Goal: Register for event/course

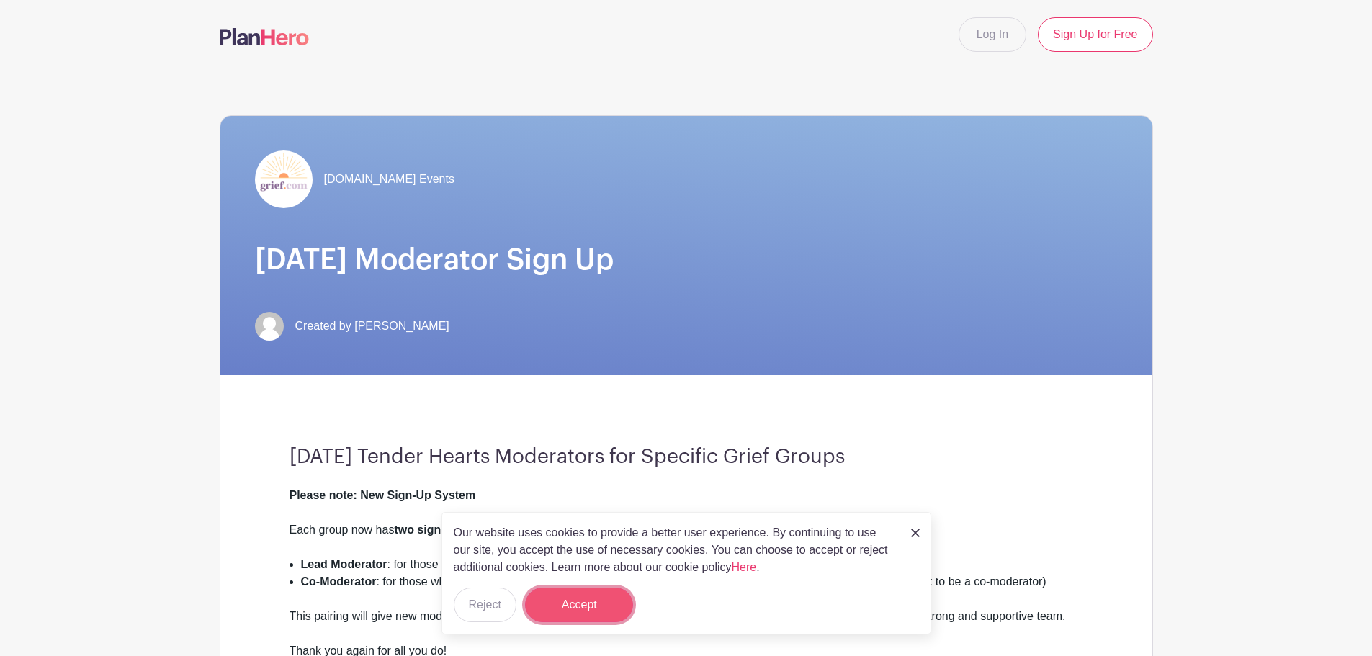
click at [599, 598] on button "Accept" at bounding box center [579, 605] width 108 height 35
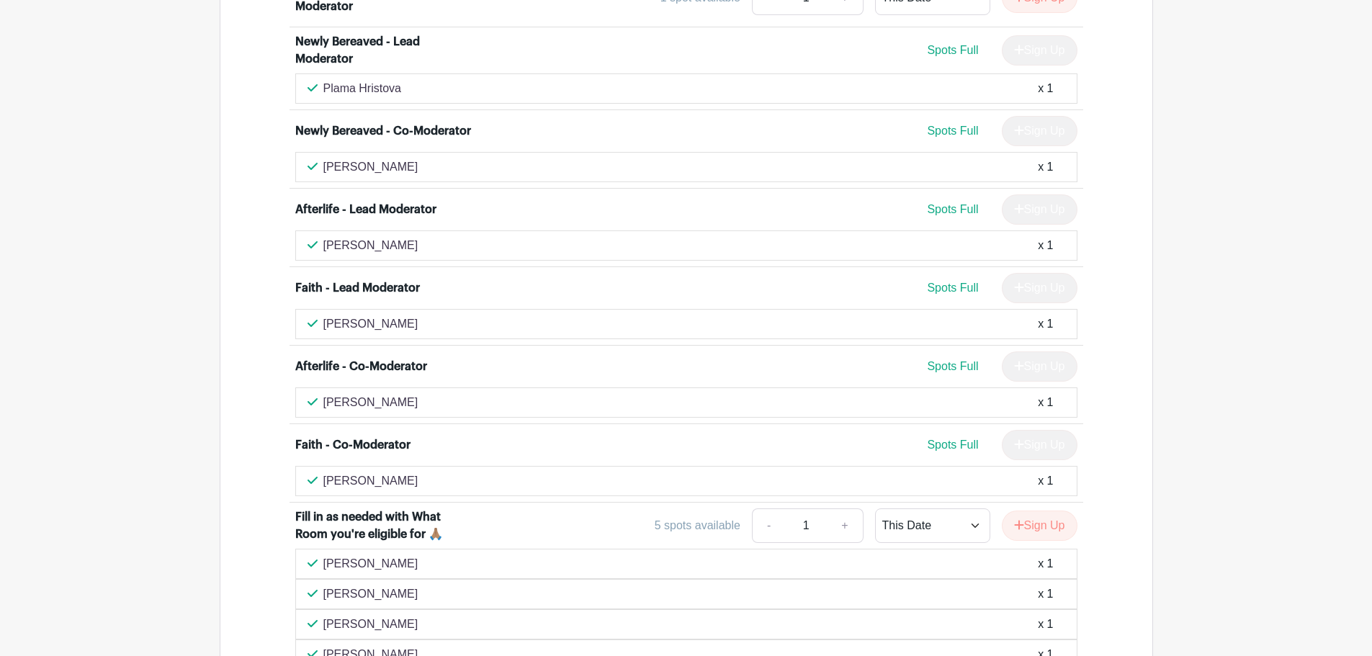
scroll to position [4681, 0]
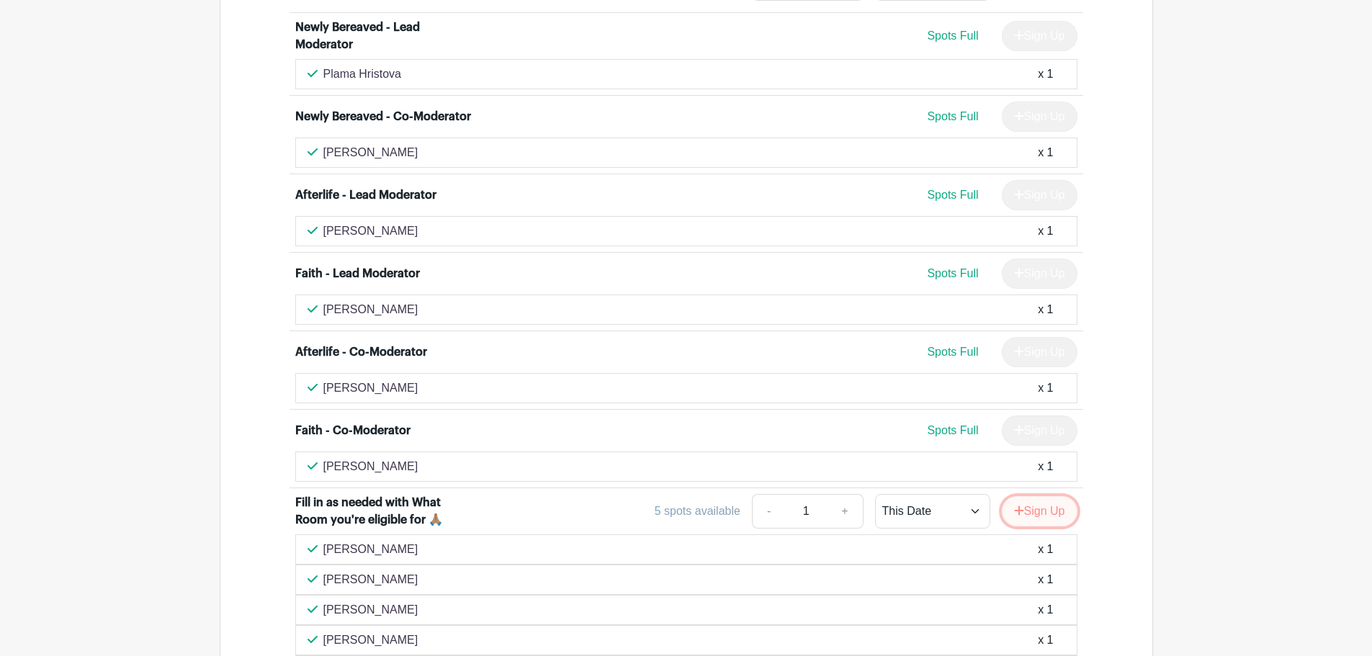
click at [1051, 496] on button "Sign Up" at bounding box center [1040, 511] width 76 height 30
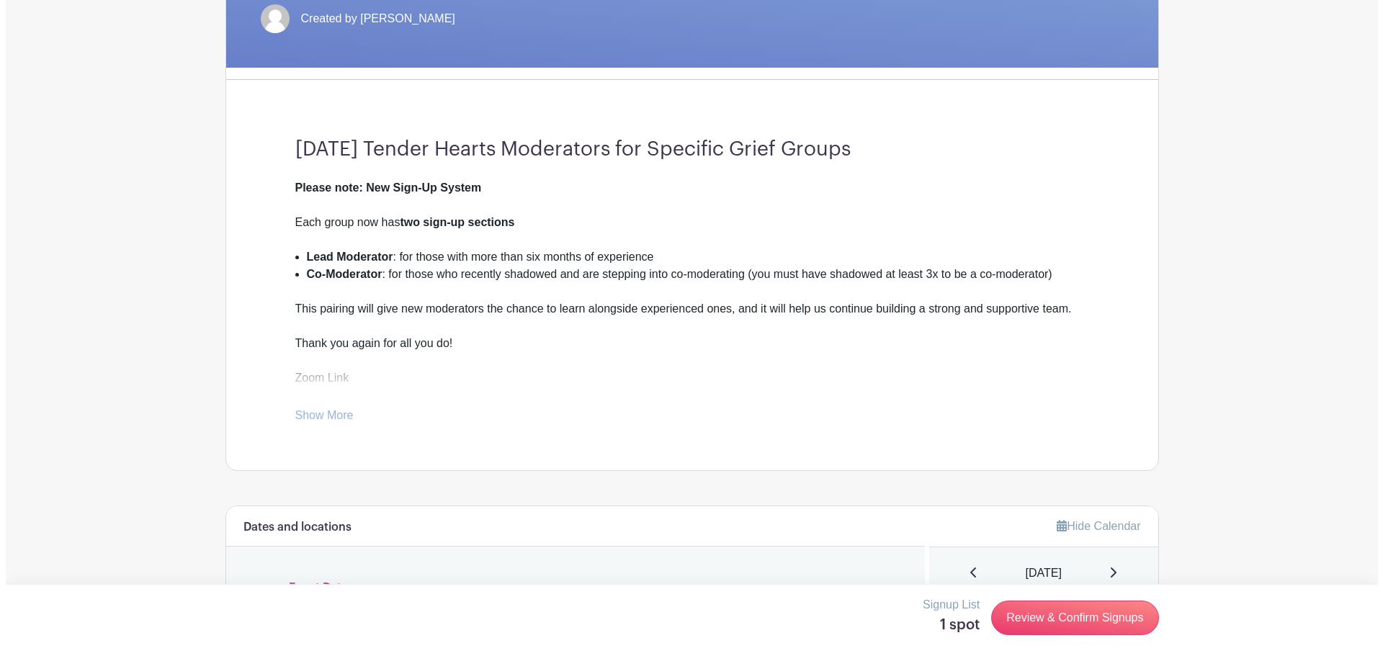
scroll to position [0, 0]
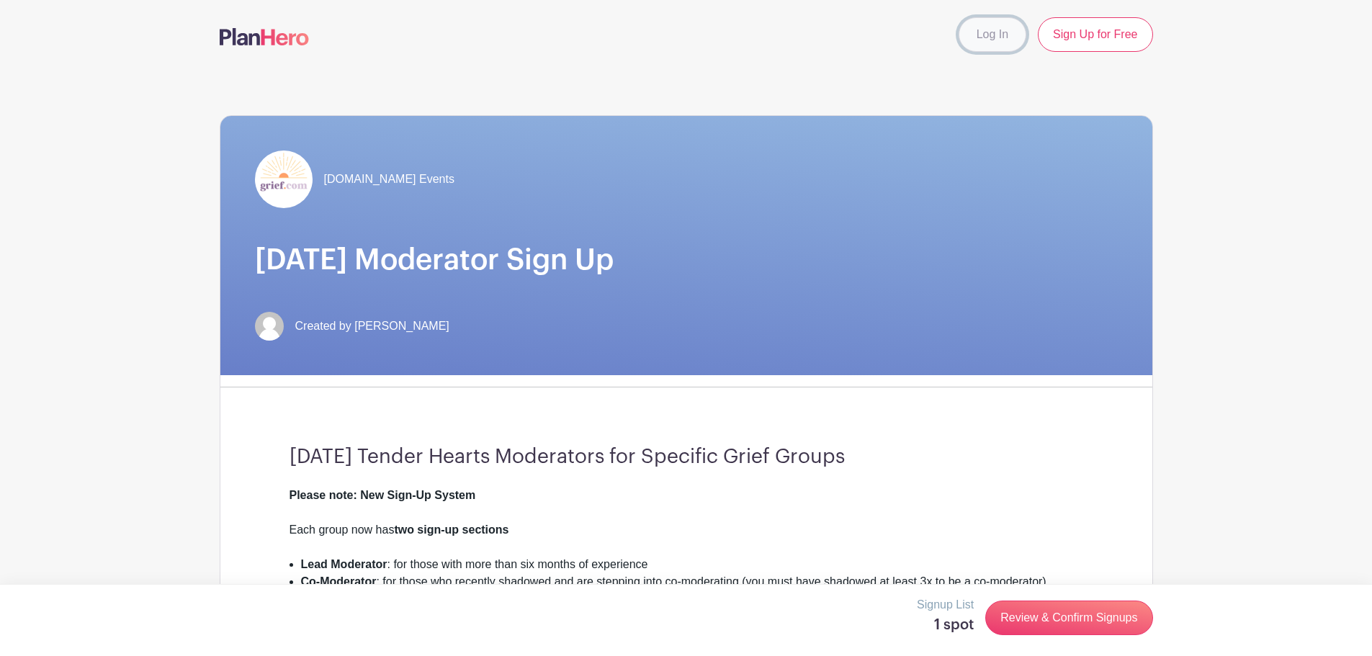
click at [992, 37] on link "Log In" at bounding box center [992, 34] width 68 height 35
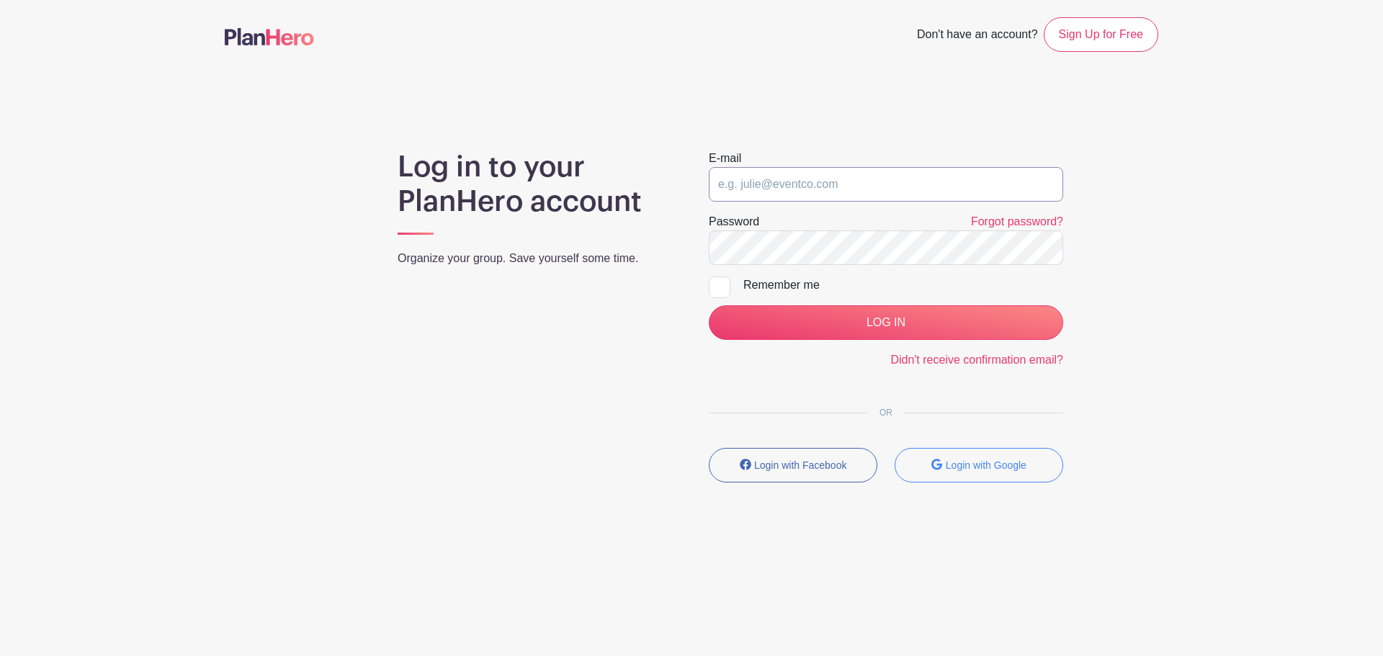
type input "[EMAIL_ADDRESS][DOMAIN_NAME]"
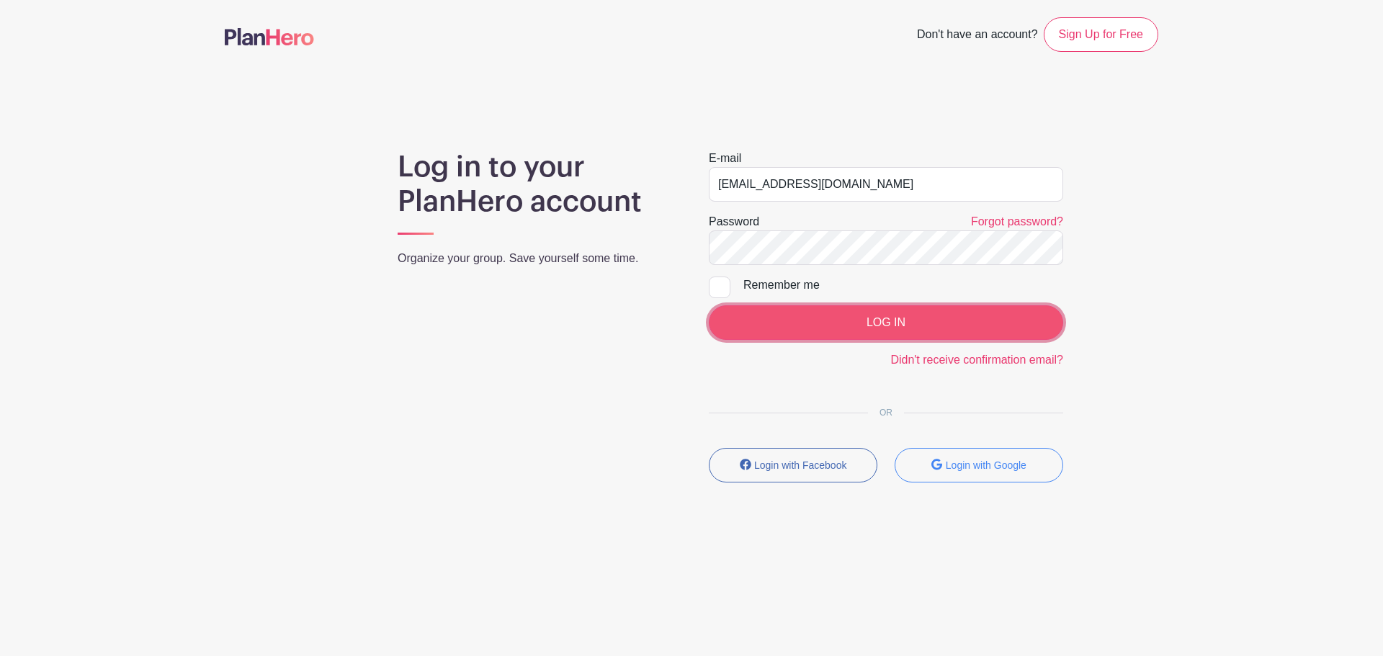
click at [890, 323] on input "LOG IN" at bounding box center [886, 322] width 354 height 35
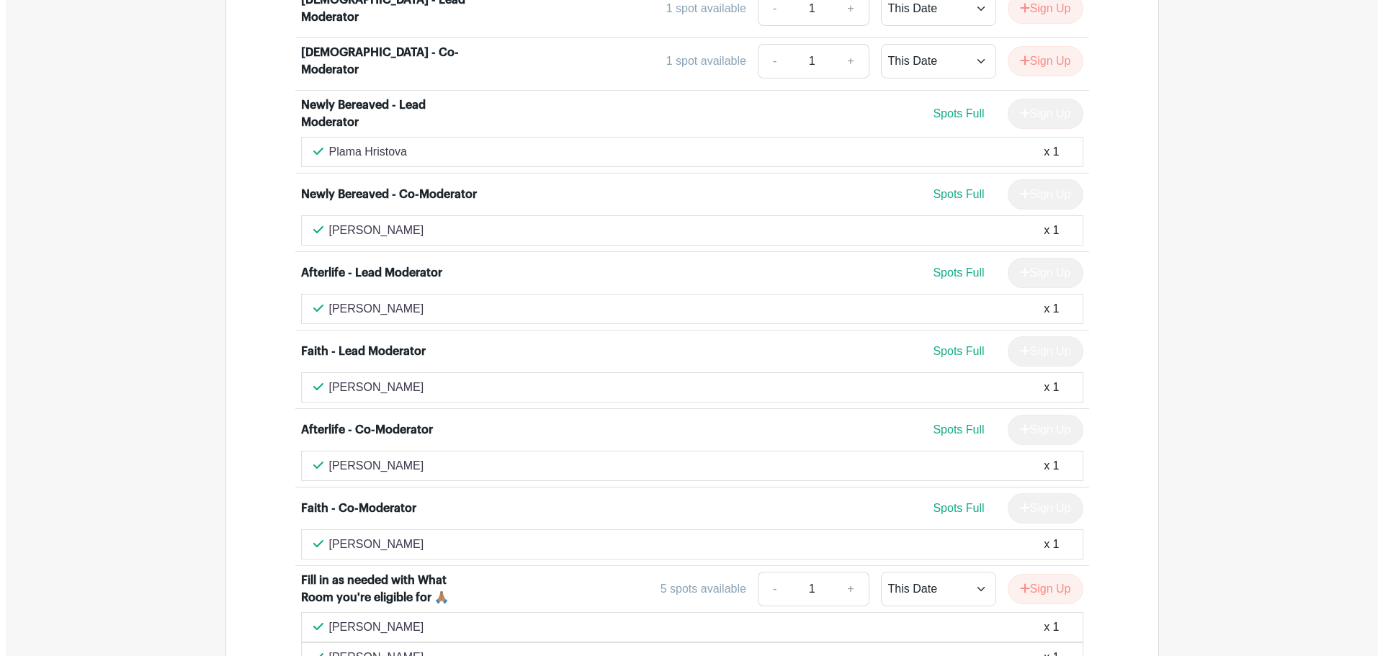
scroll to position [4609, 0]
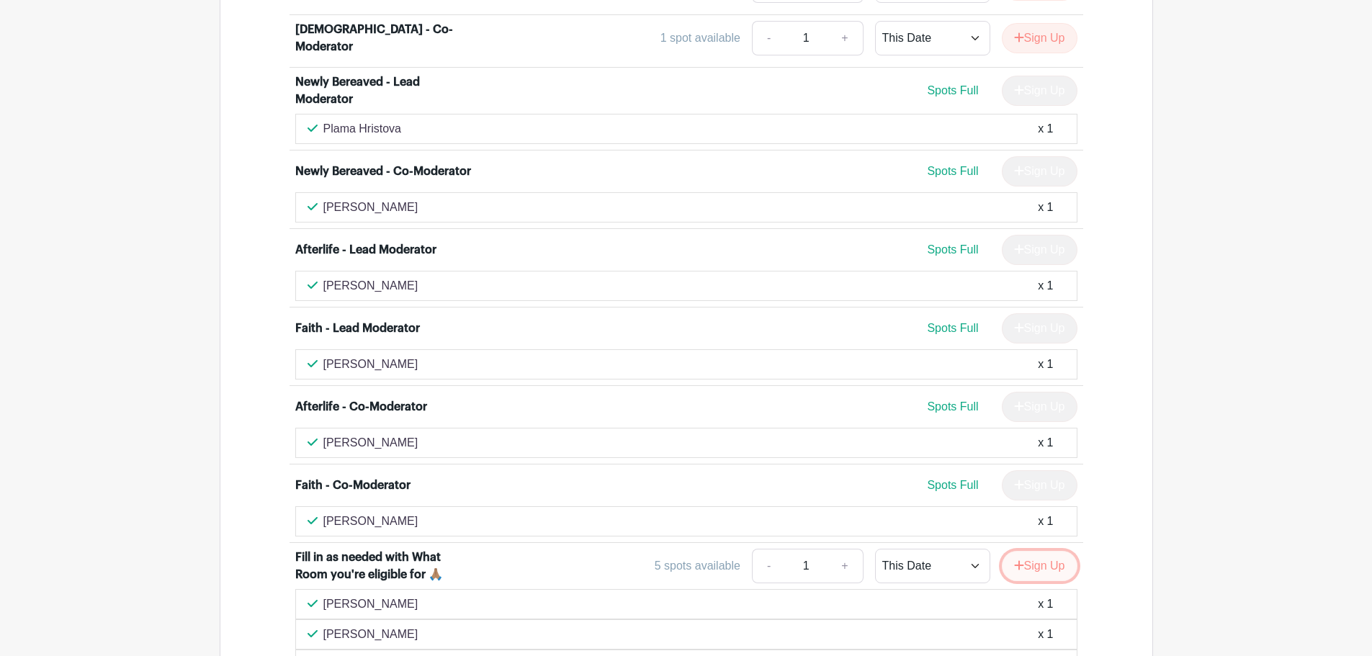
click at [1045, 551] on button "Sign Up" at bounding box center [1040, 566] width 76 height 30
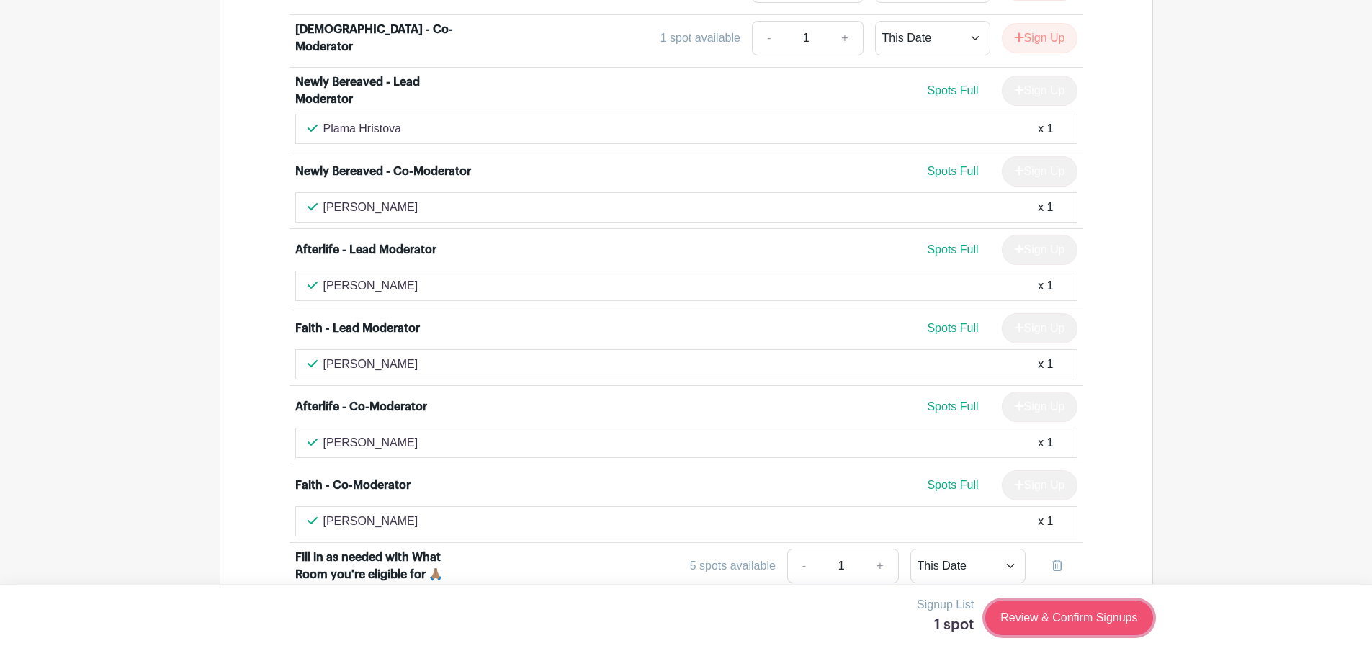
click at [1067, 617] on link "Review & Confirm Signups" at bounding box center [1068, 618] width 167 height 35
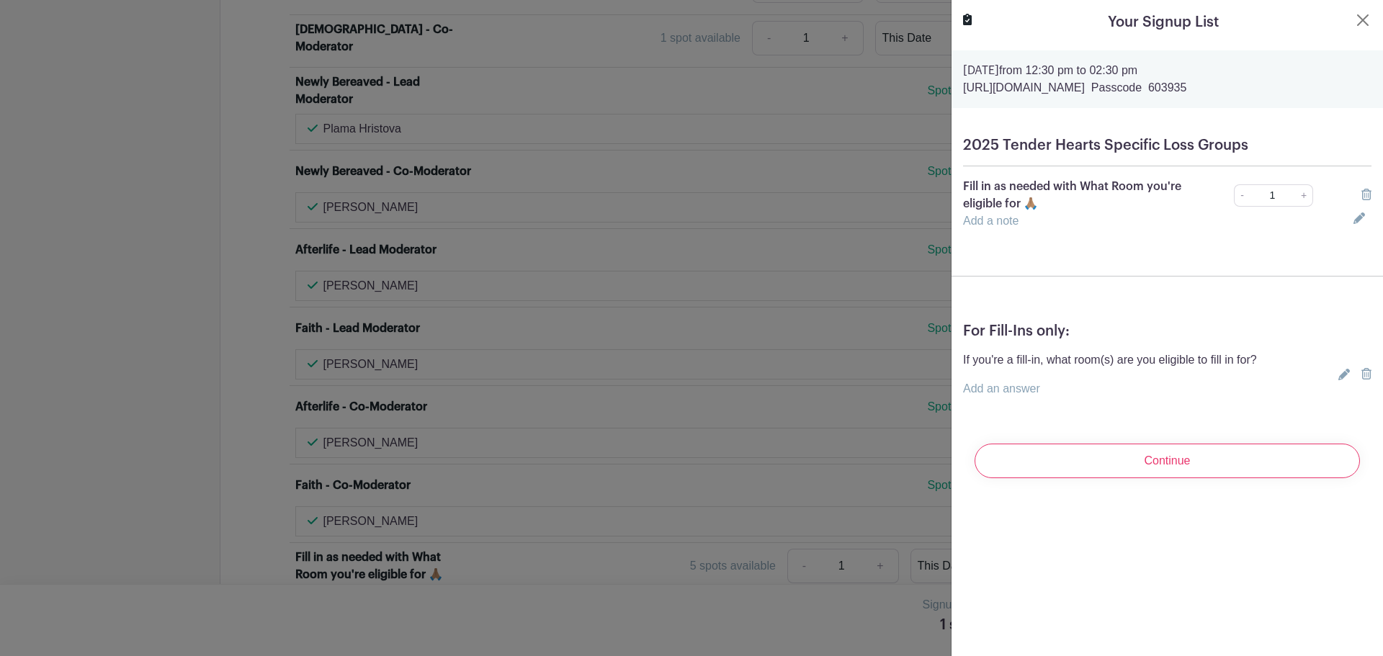
click at [989, 220] on link "Add a note" at bounding box center [990, 221] width 55 height 12
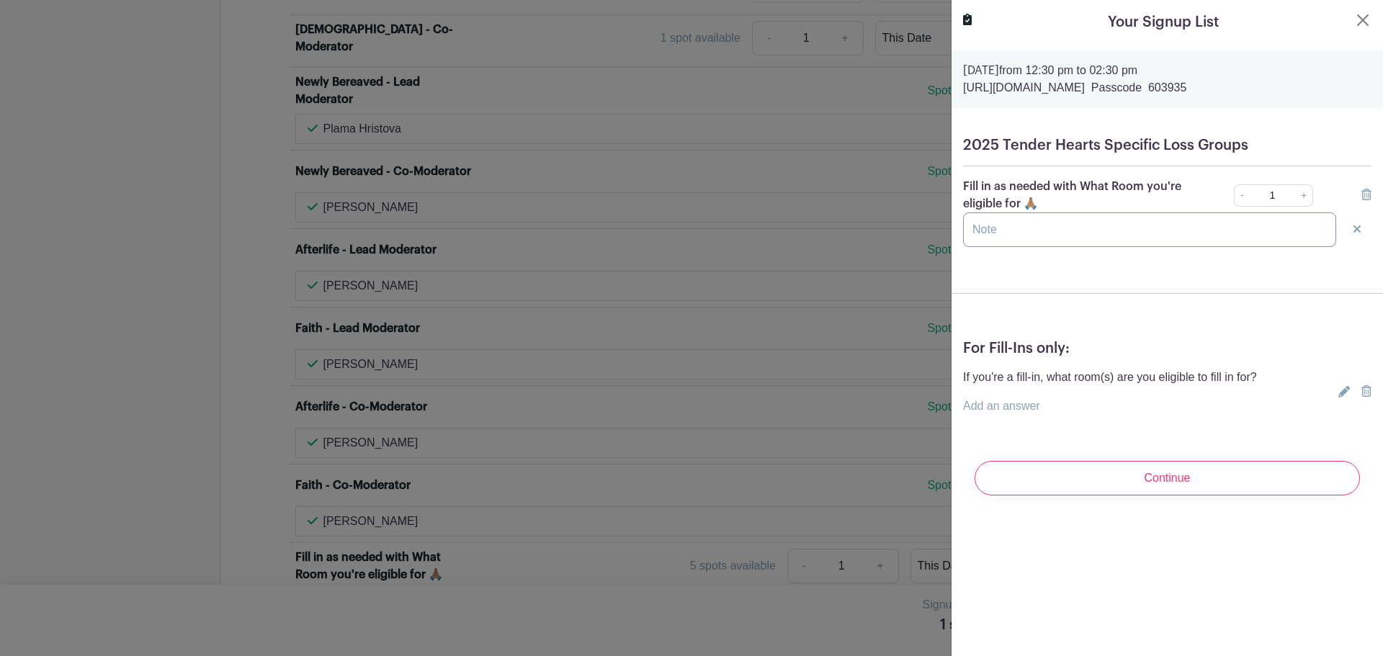
click at [1005, 230] on input "text" at bounding box center [1149, 229] width 373 height 35
click at [1030, 229] on input "Sudden Death, Mother, Father, Anticipatory, Newly Bereaved, Afterlife" at bounding box center [1149, 229] width 373 height 35
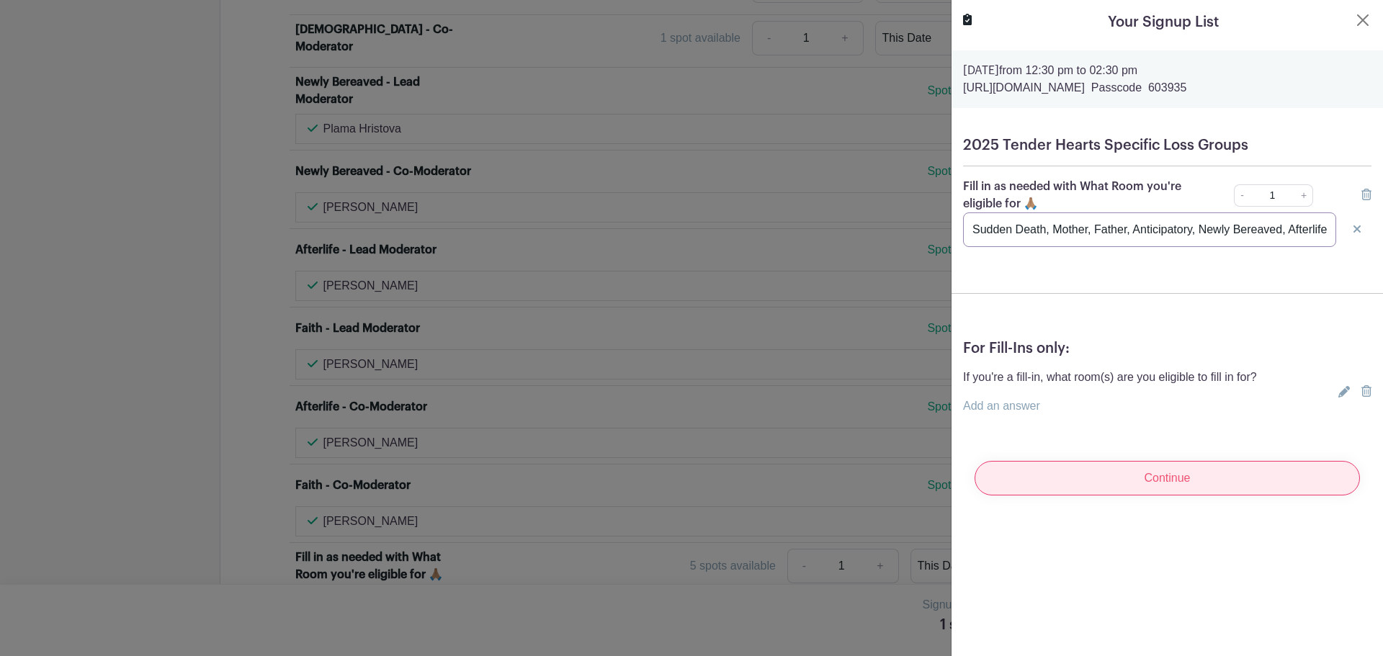
type input "Sudden Death, Mother, Father, Anticipatory, Newly Bereaved, Afterlife"
click at [1024, 470] on input "Continue" at bounding box center [1166, 478] width 385 height 35
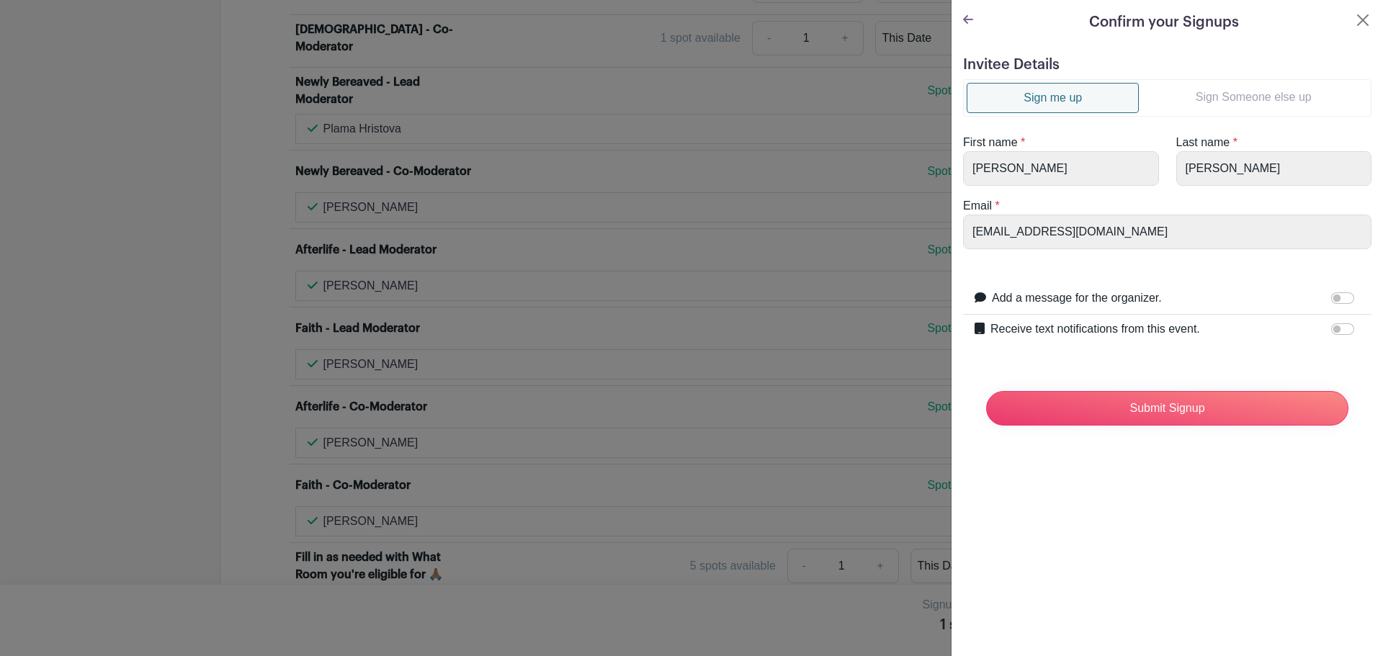
click at [964, 19] on icon at bounding box center [968, 19] width 10 height 9
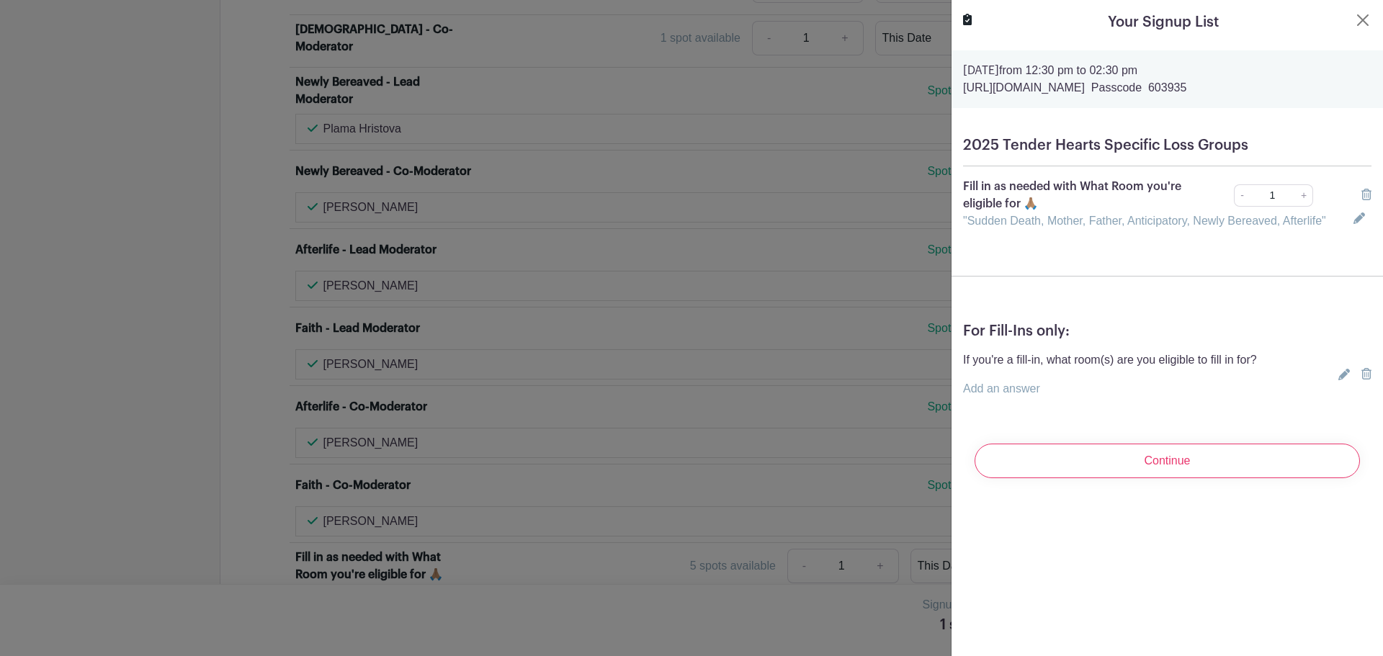
click at [999, 381] on p "Add an answer" at bounding box center [1110, 388] width 294 height 17
click at [997, 387] on link "Add an answer" at bounding box center [1001, 388] width 77 height 12
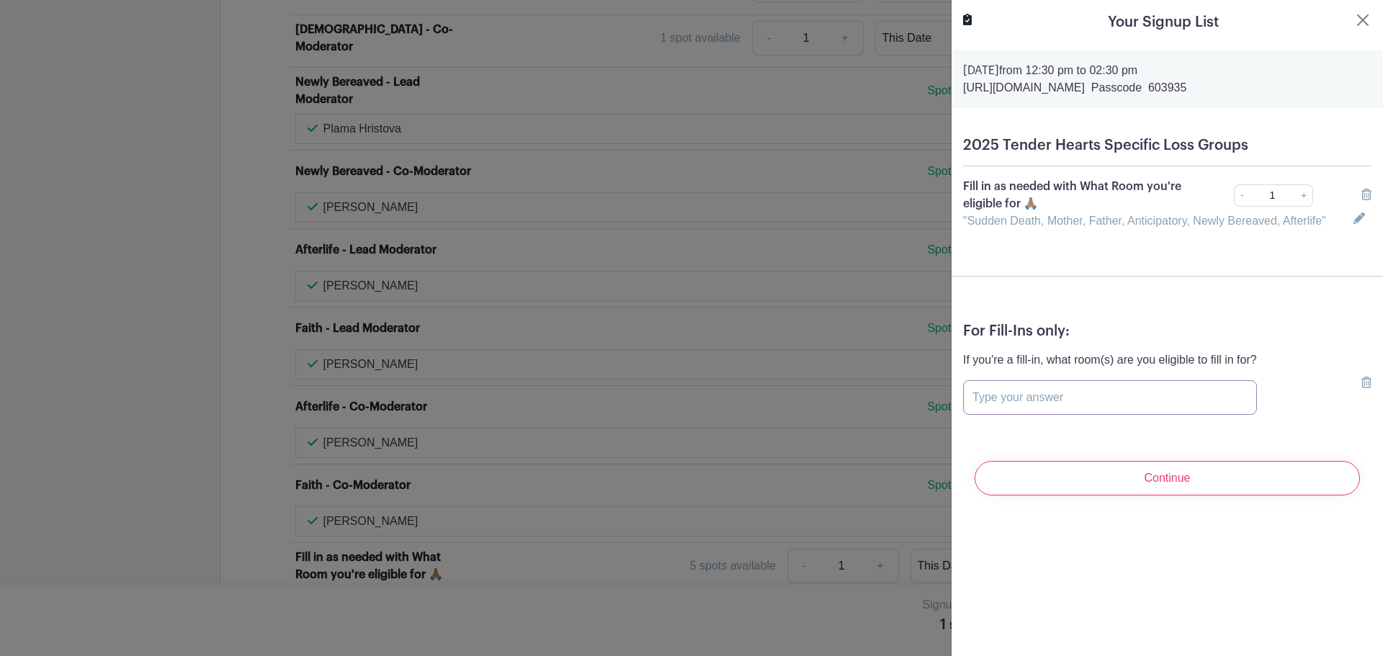
paste input "Sudden Death, Mother, Father, Anticipatory, Newly Bereaved, Afterlife"
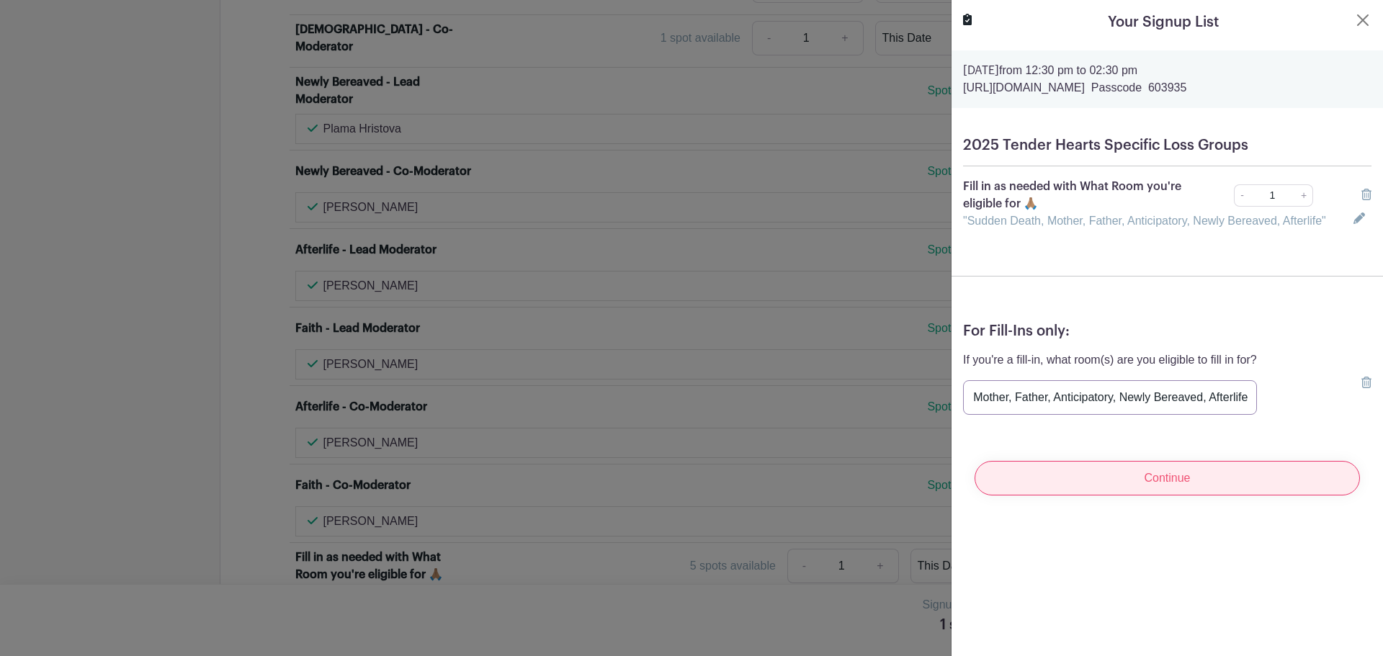
type input "Sudden Death, Mother, Father, Anticipatory, Newly Bereaved, Afterlife"
click at [1171, 478] on input "Continue" at bounding box center [1166, 478] width 385 height 35
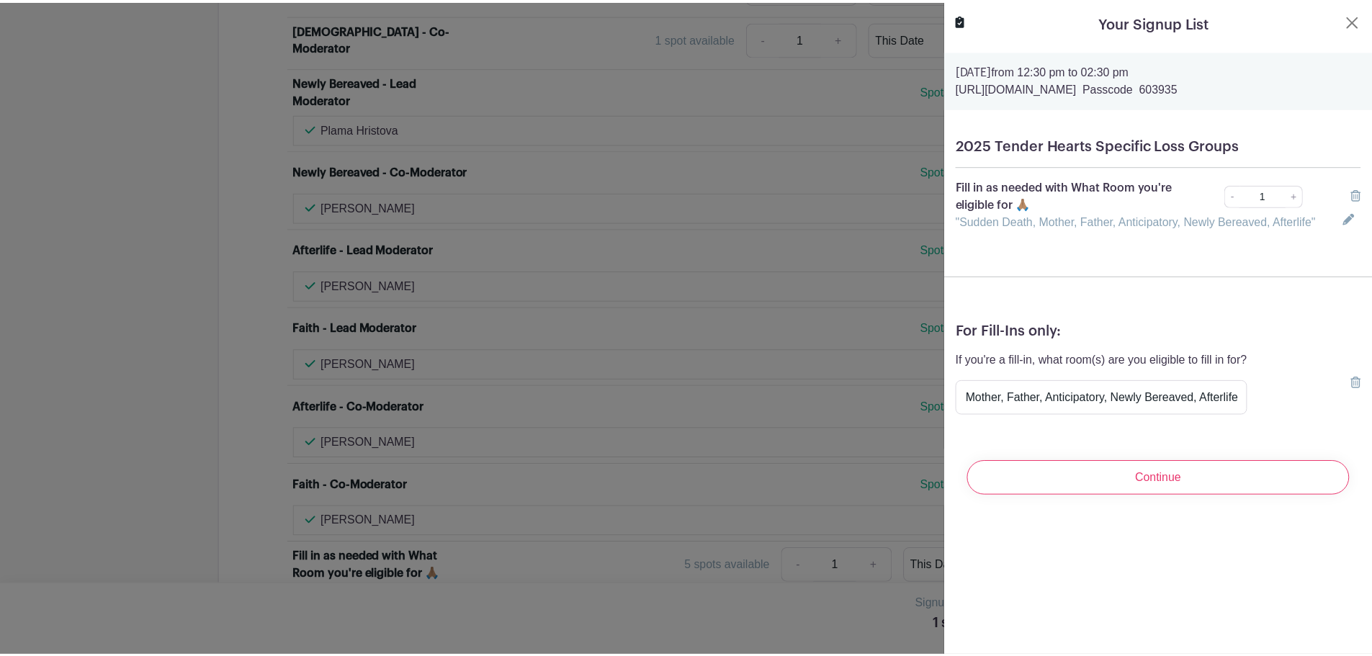
scroll to position [0, 0]
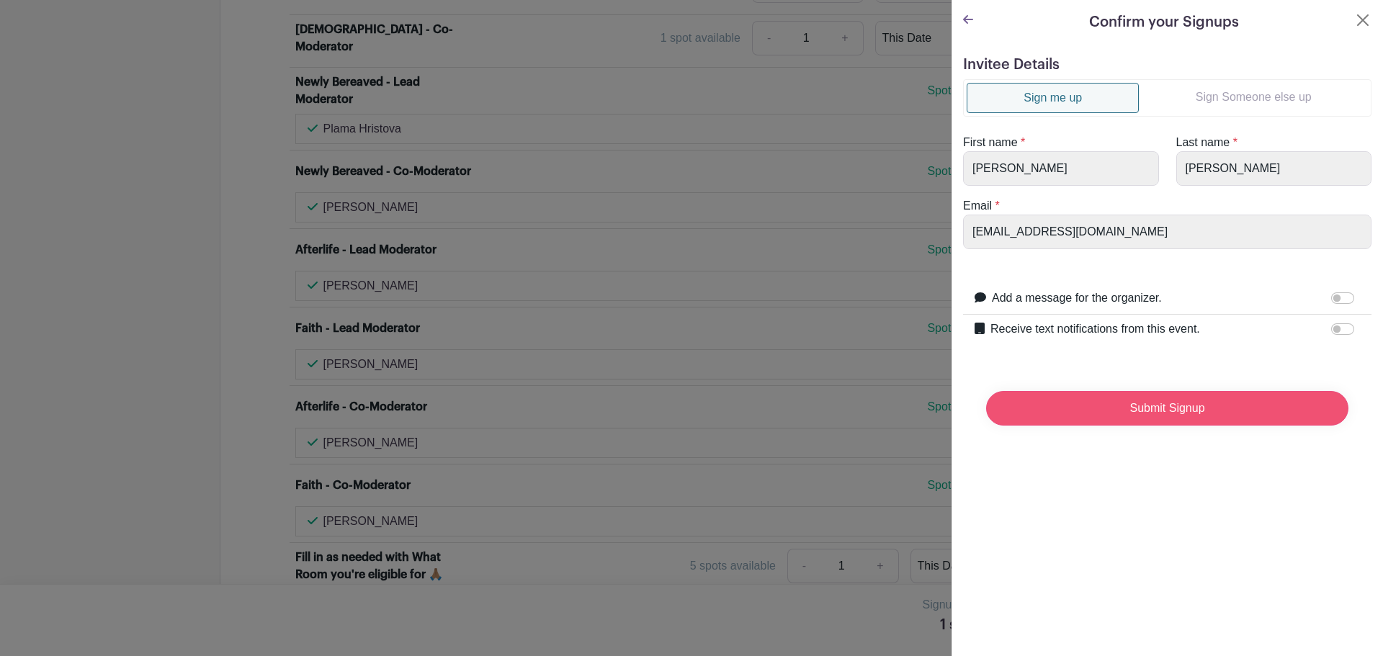
click at [1166, 408] on input "Submit Signup" at bounding box center [1167, 408] width 362 height 35
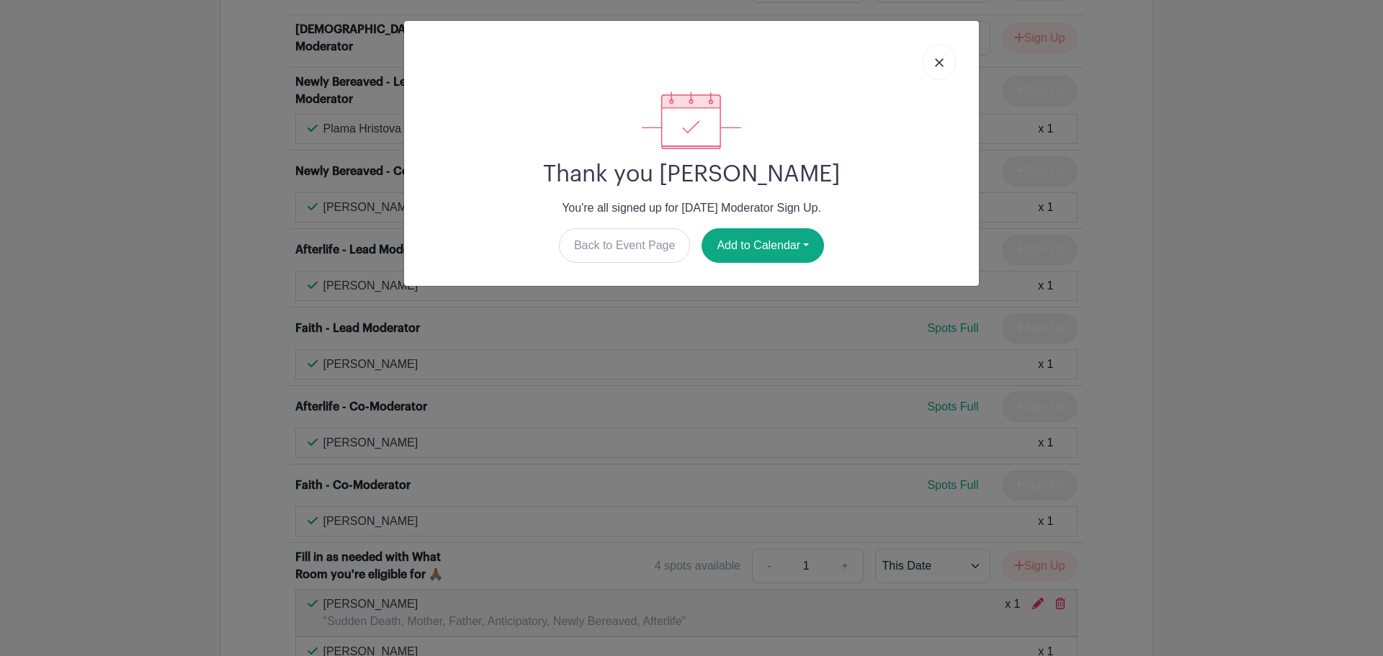
click at [940, 60] on img at bounding box center [939, 62] width 9 height 9
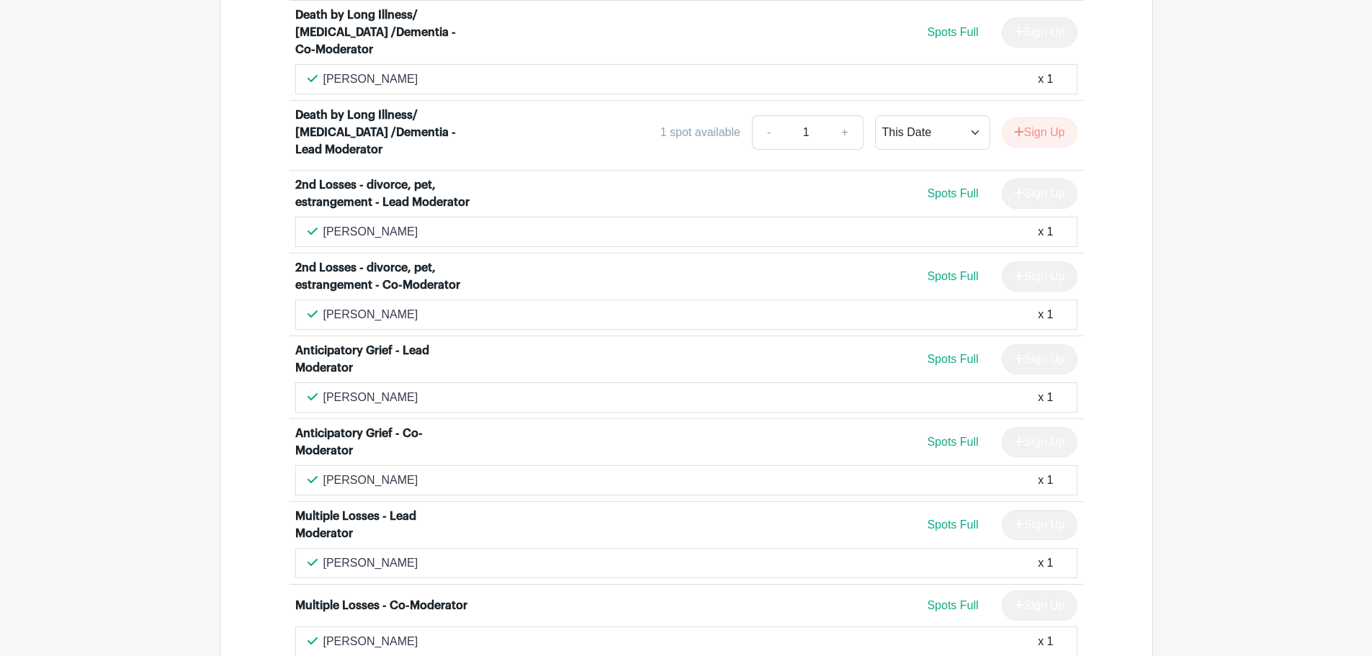
scroll to position [3745, 0]
